Goal: Task Accomplishment & Management: Use online tool/utility

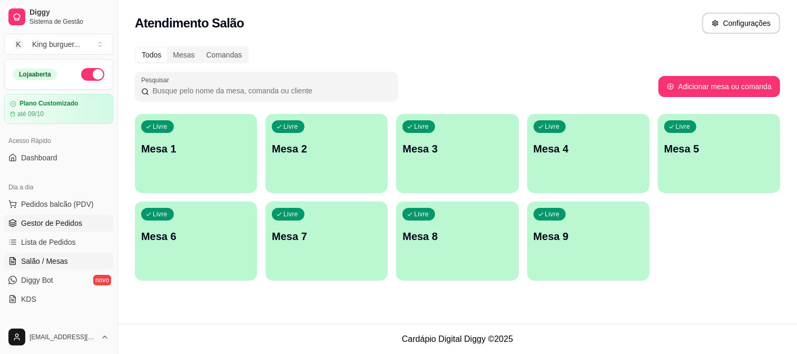
click at [70, 223] on span "Gestor de Pedidos" at bounding box center [51, 223] width 61 height 11
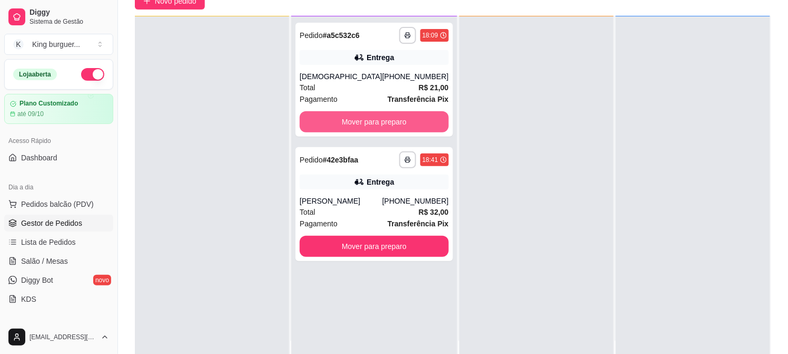
scroll to position [161, 0]
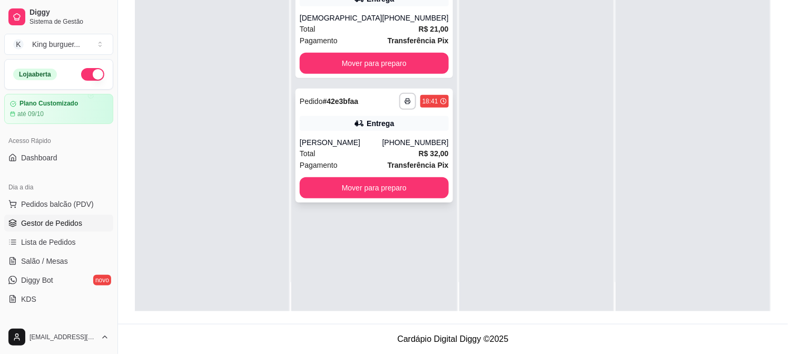
click at [396, 143] on div "[PHONE_NUMBER]" at bounding box center [416, 142] width 66 height 11
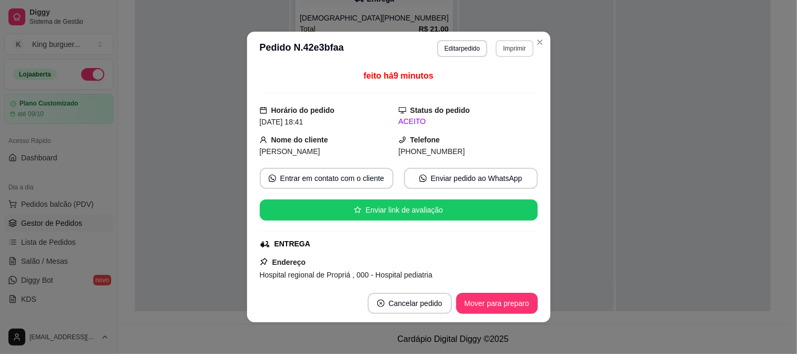
click at [509, 47] on button "Imprimir" at bounding box center [514, 48] width 37 height 17
click at [501, 82] on button "IMPRESSORA" at bounding box center [492, 86] width 76 height 17
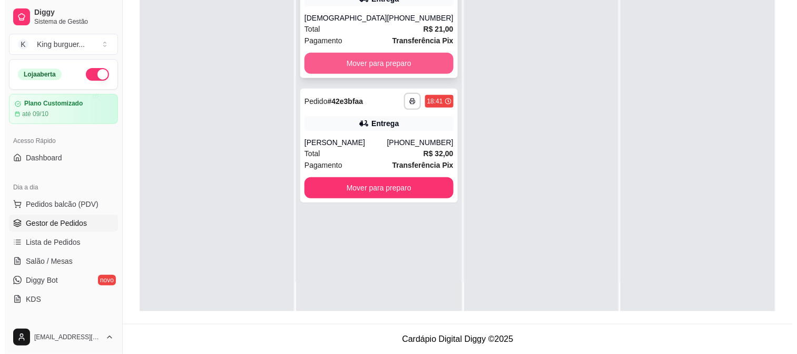
scroll to position [0, 0]
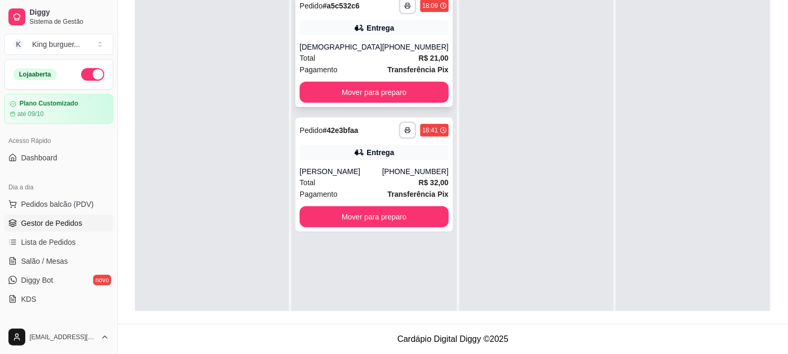
click at [369, 54] on div "Total R$ 21,00" at bounding box center [374, 58] width 149 height 12
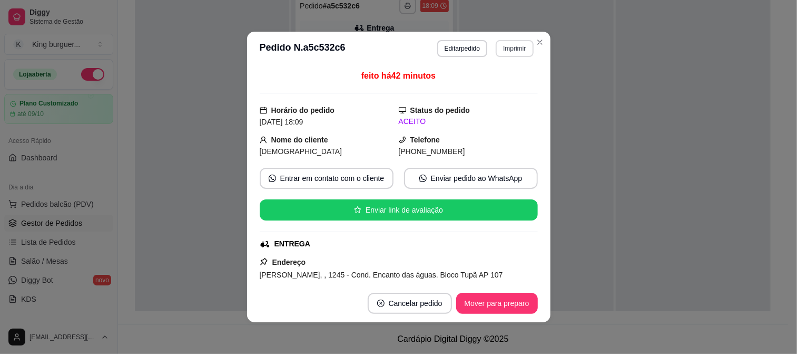
click at [504, 47] on button "Imprimir" at bounding box center [514, 48] width 37 height 17
click at [506, 44] on button "Imprimir" at bounding box center [514, 48] width 36 height 16
click at [511, 49] on button "Imprimir" at bounding box center [514, 48] width 37 height 17
click at [501, 85] on button "IMPRESSORA" at bounding box center [492, 86] width 74 height 16
